Goal: Communication & Community: Connect with others

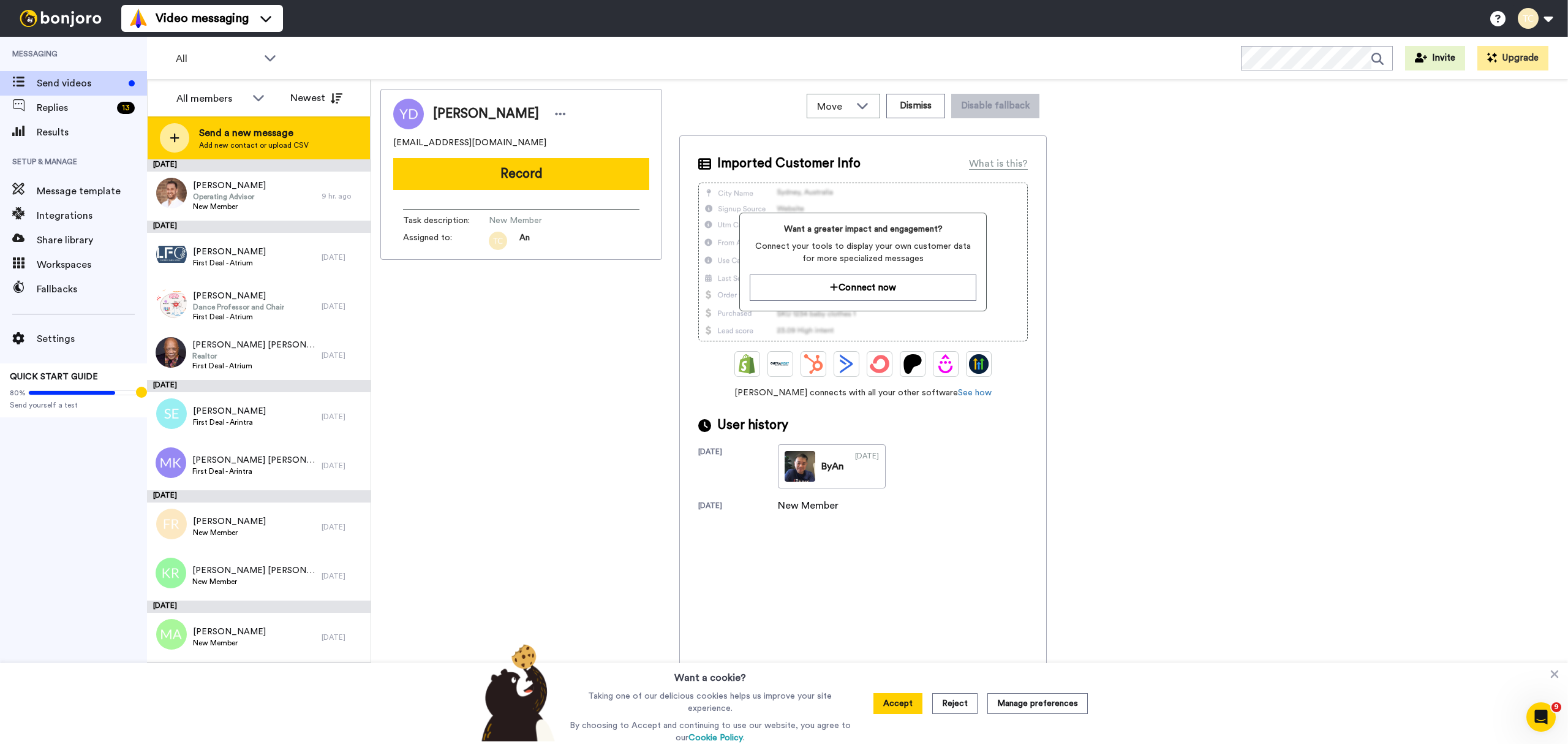
click at [229, 138] on span "Send a new message" at bounding box center [254, 133] width 110 height 15
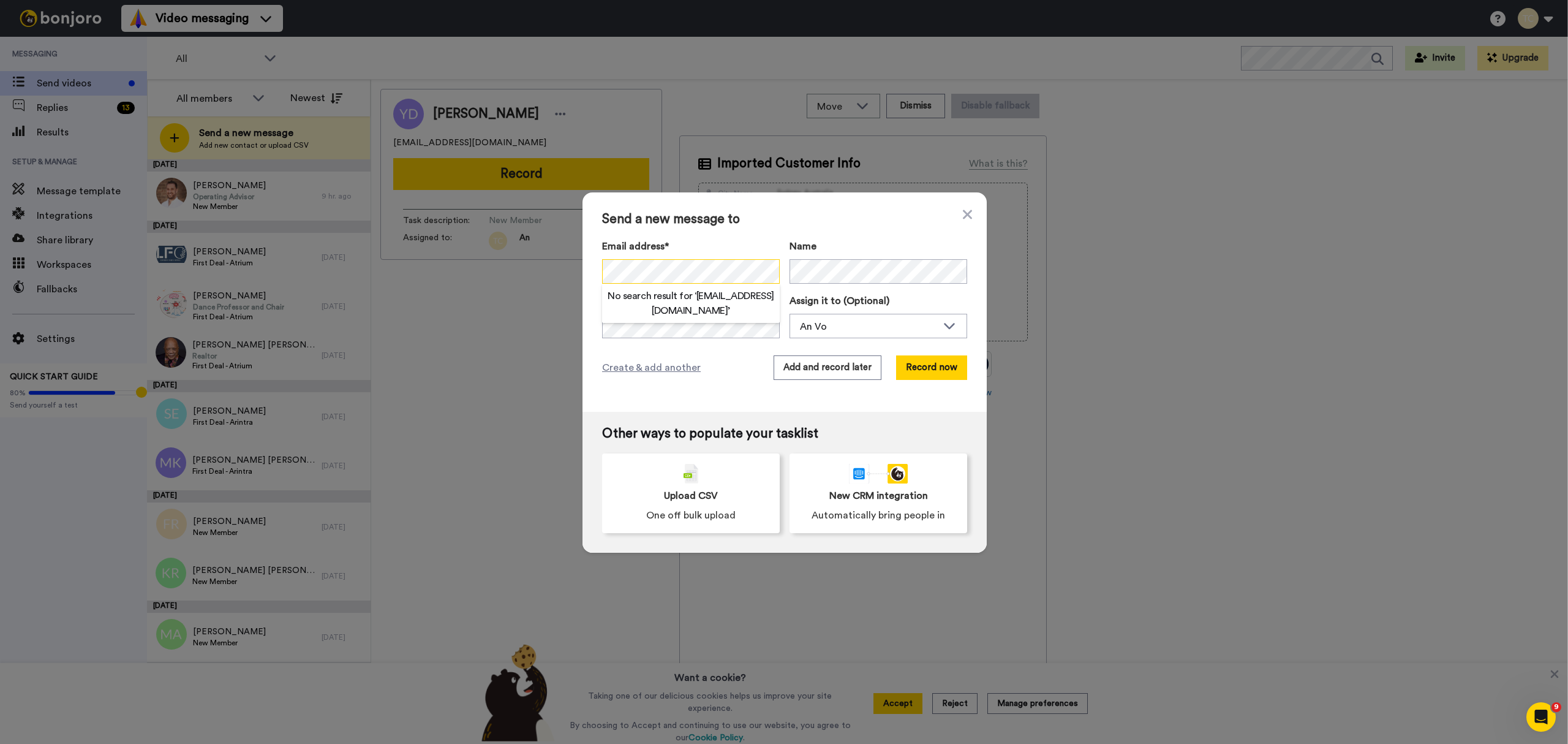
click at [511, 272] on div "Send a new message to Email address* No search result for ‘ [EMAIL_ADDRESS][DOM…" at bounding box center [784, 372] width 1568 height 744
click at [846, 326] on div "An Vo" at bounding box center [868, 328] width 138 height 15
click at [827, 368] on span "Stew [PERSON_NAME]" at bounding box center [845, 373] width 110 height 12
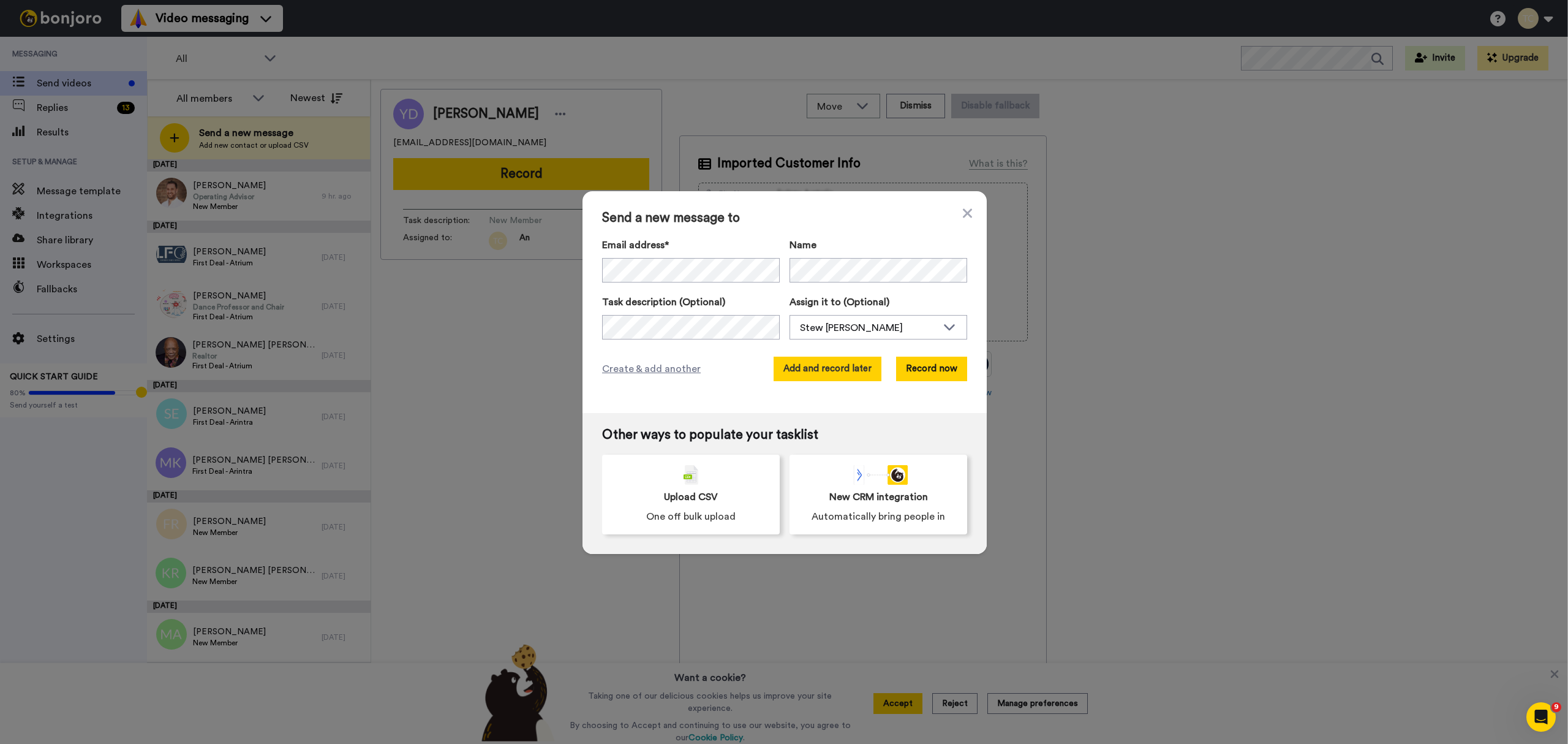
click at [824, 369] on button "Add and record later" at bounding box center [827, 369] width 108 height 25
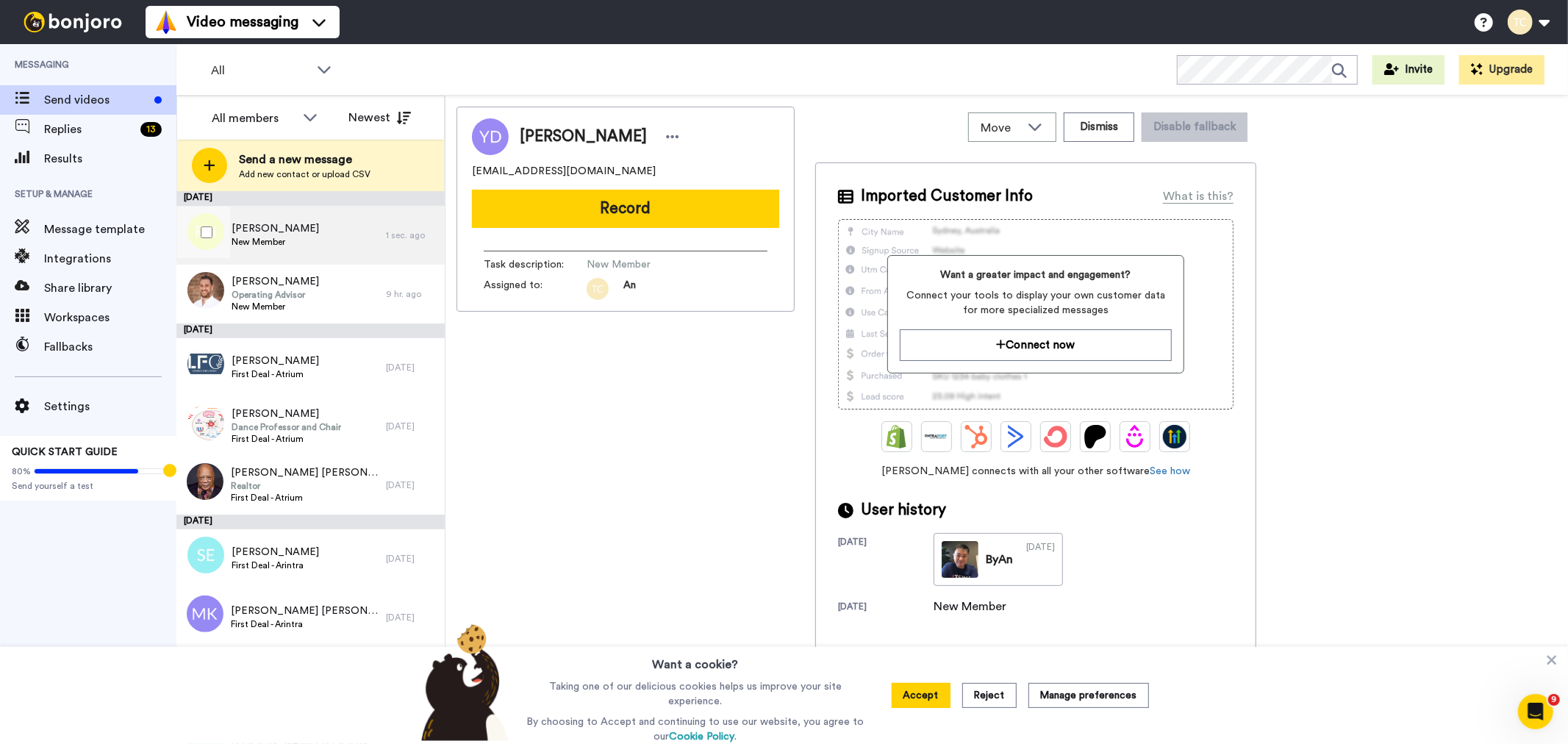
click at [297, 239] on div "[PERSON_NAME] New Member" at bounding box center [281, 234] width 210 height 58
click at [270, 236] on span "New Member" at bounding box center [275, 242] width 87 height 12
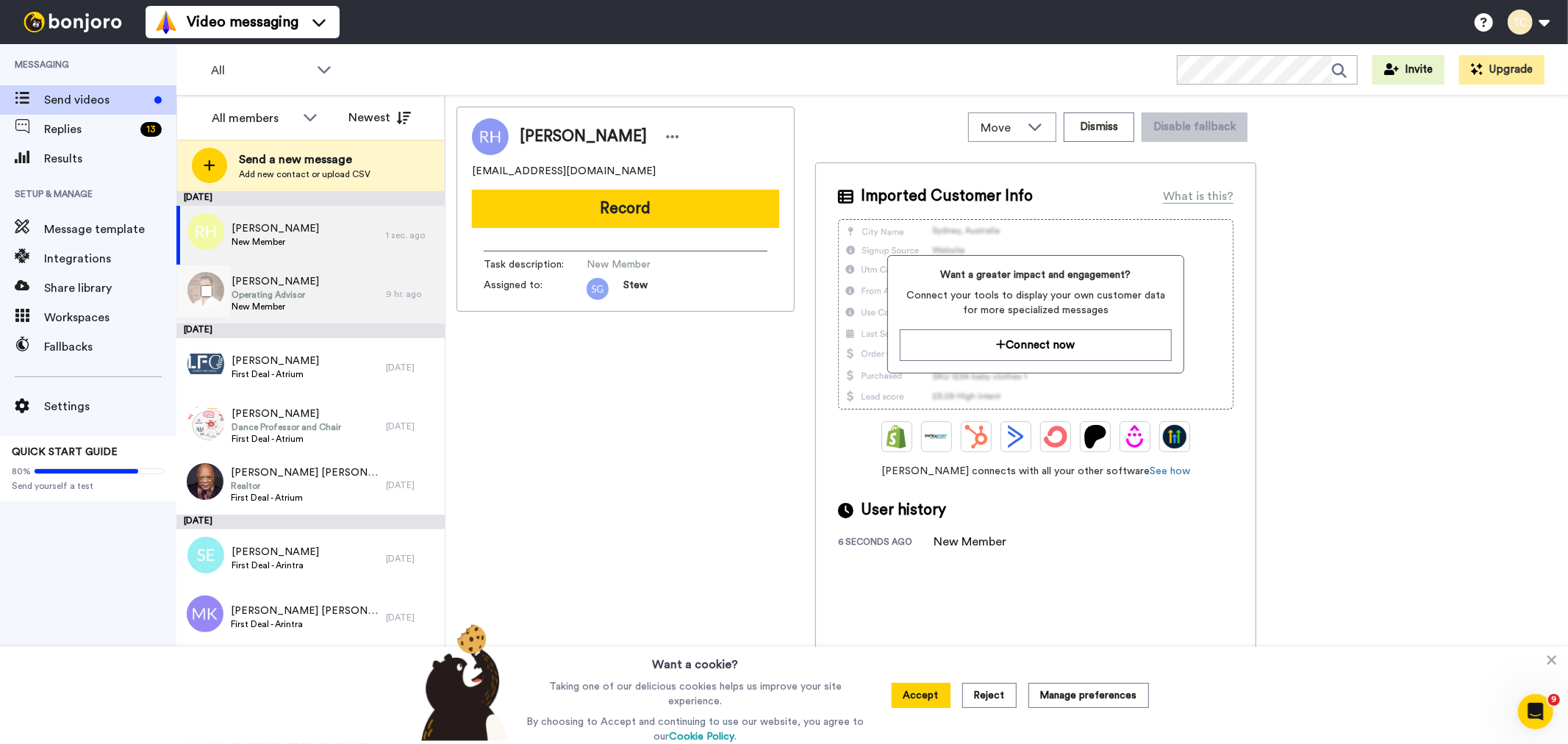
click at [268, 291] on span "Operating Advisor" at bounding box center [275, 294] width 87 height 12
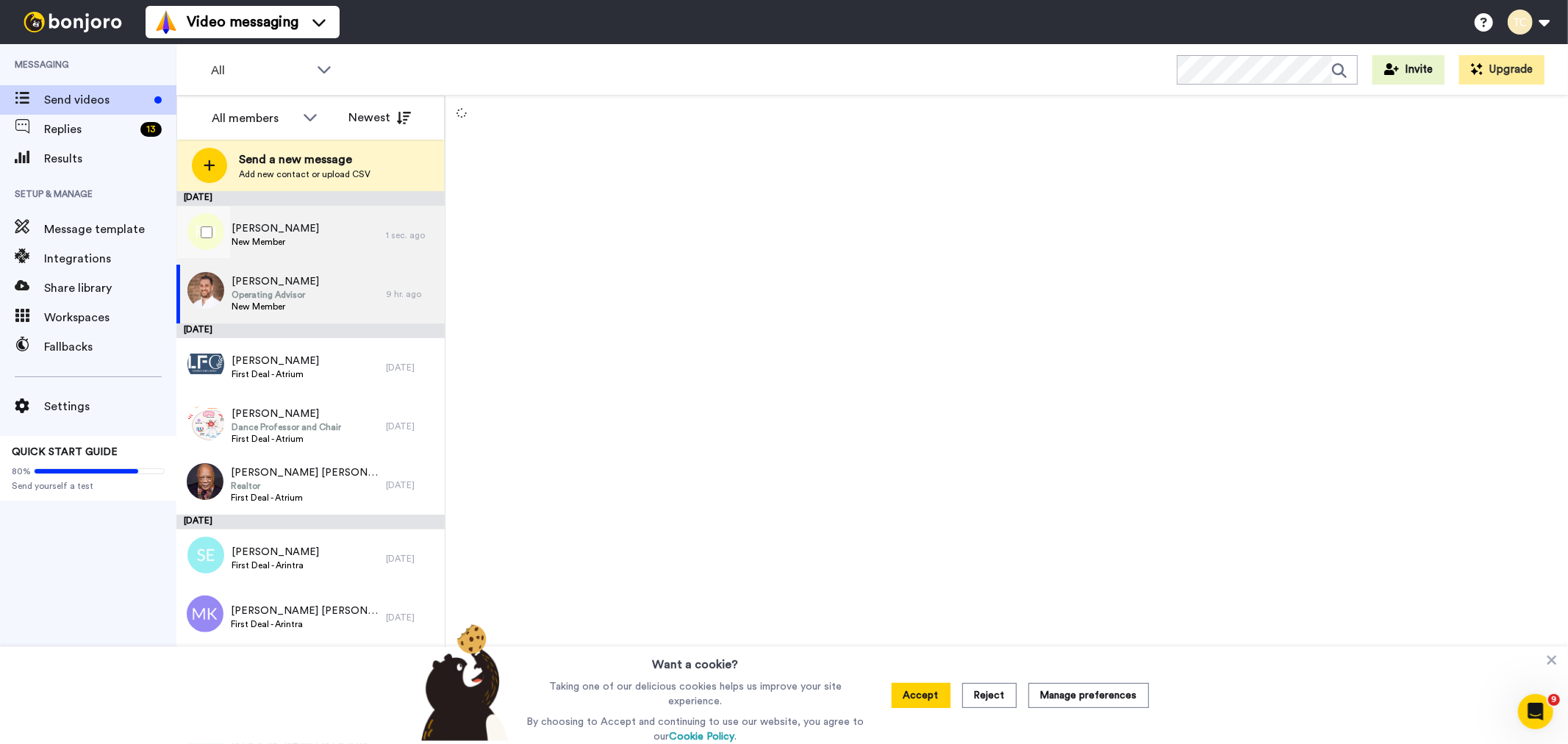
click at [292, 239] on div "[PERSON_NAME] New Member" at bounding box center [281, 234] width 210 height 58
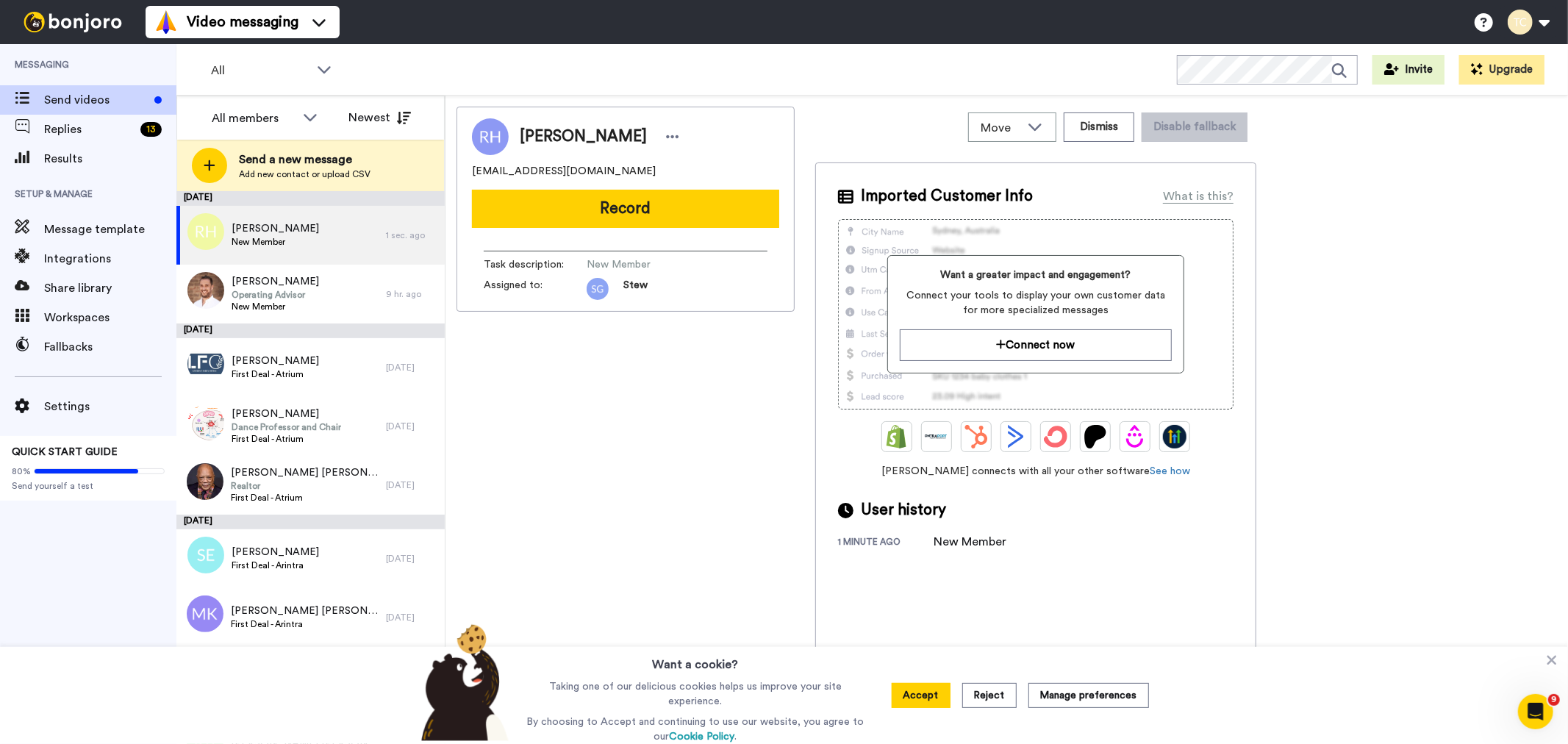
click at [797, 446] on div "[PERSON_NAME] [EMAIL_ADDRESS][DOMAIN_NAME] Record Task description : New Member…" at bounding box center [1006, 423] width 1100 height 632
click at [666, 133] on icon at bounding box center [672, 136] width 13 height 15
click at [645, 169] on li "Edit contact" at bounding box center [679, 161] width 107 height 21
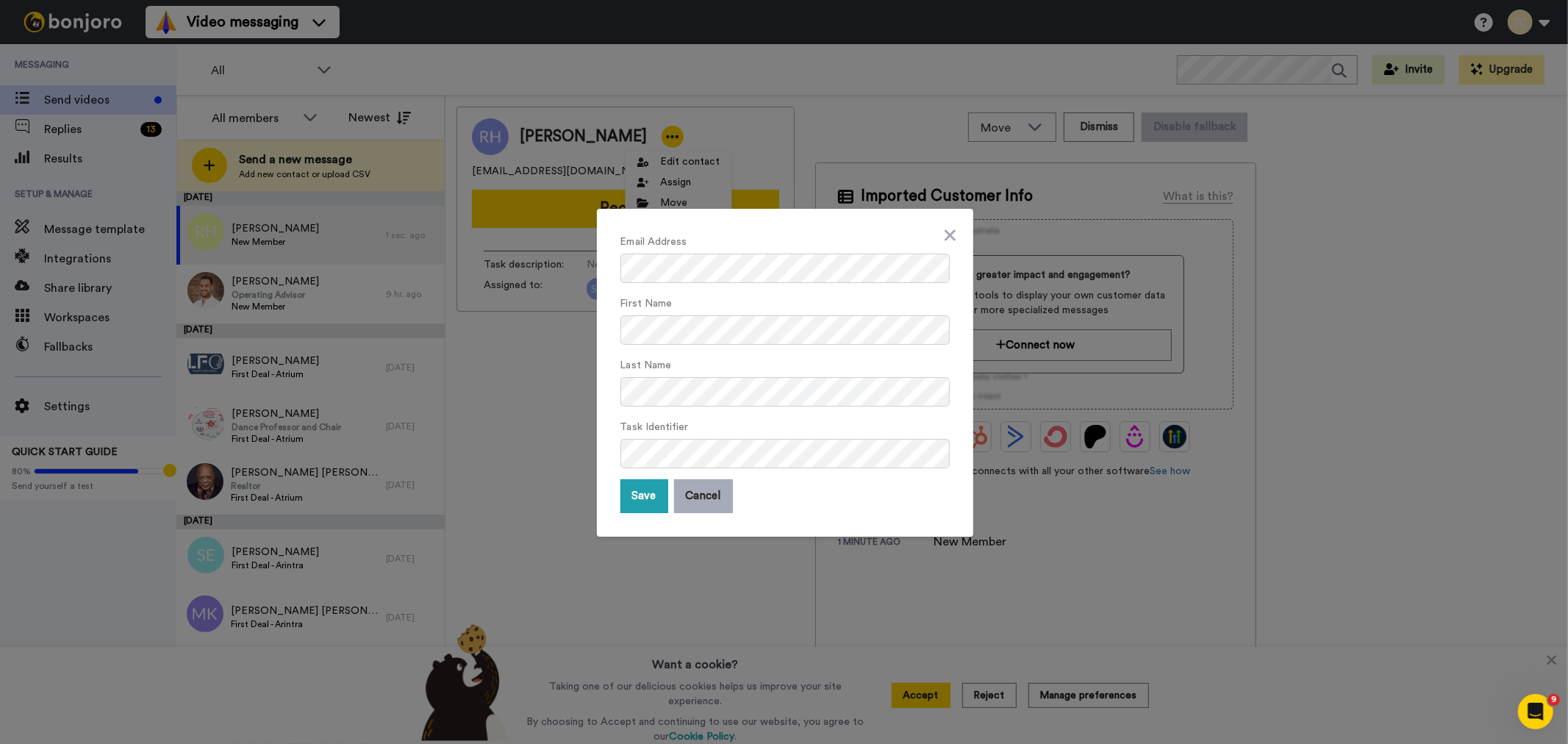
click at [701, 504] on button "Cancel" at bounding box center [703, 496] width 58 height 34
